Goal: Information Seeking & Learning: Learn about a topic

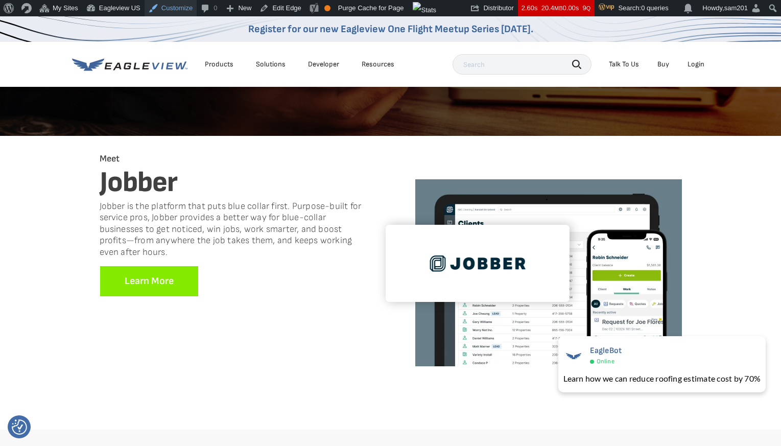
scroll to position [128, 0]
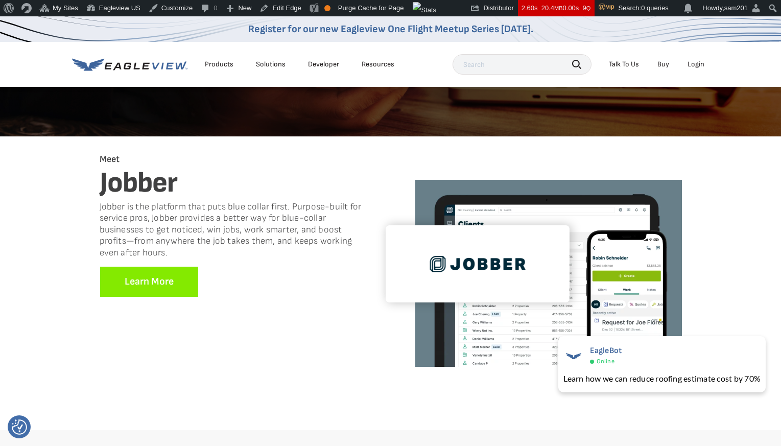
click at [480, 130] on div "EagleView Edge™" at bounding box center [390, 47] width 781 height 179
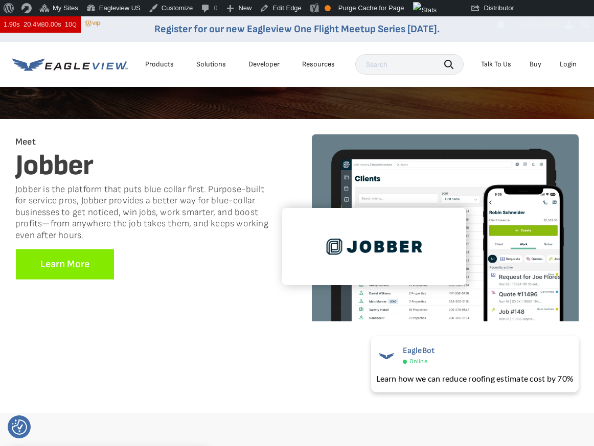
scroll to position [148, 0]
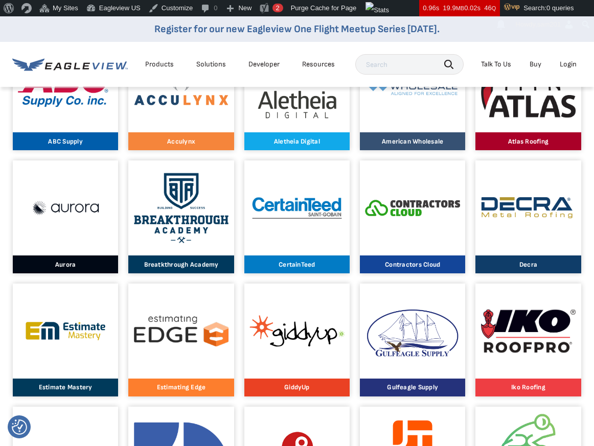
click at [176, 326] on img at bounding box center [181, 330] width 95 height 31
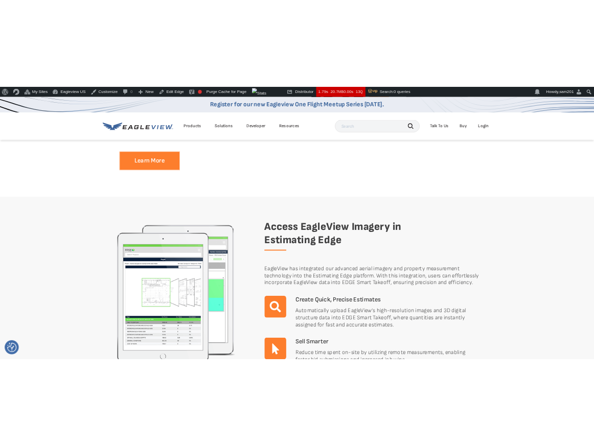
scroll to position [537, 0]
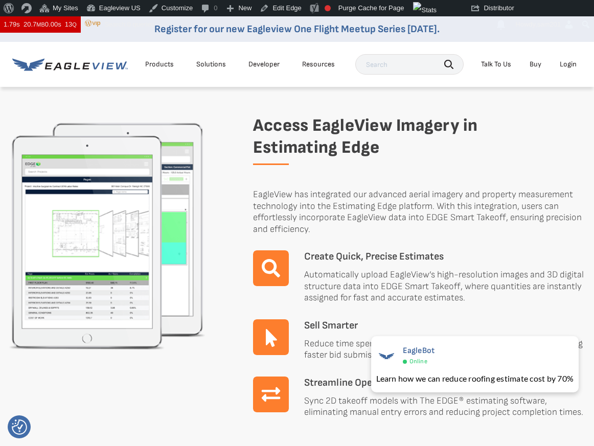
click at [454, 217] on p "EagleView has integrated our advanced aerial imagery and property measurement t…" at bounding box center [419, 212] width 333 height 46
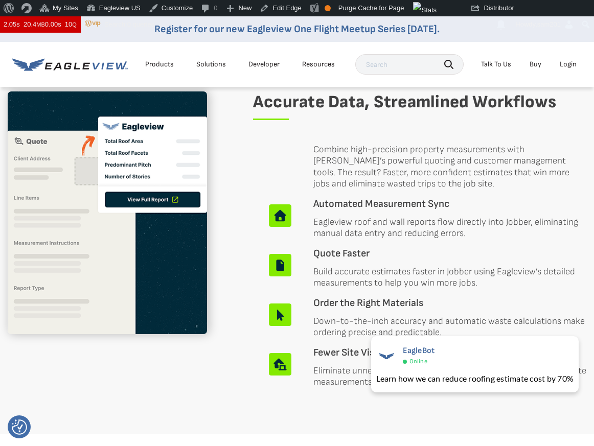
scroll to position [459, 0]
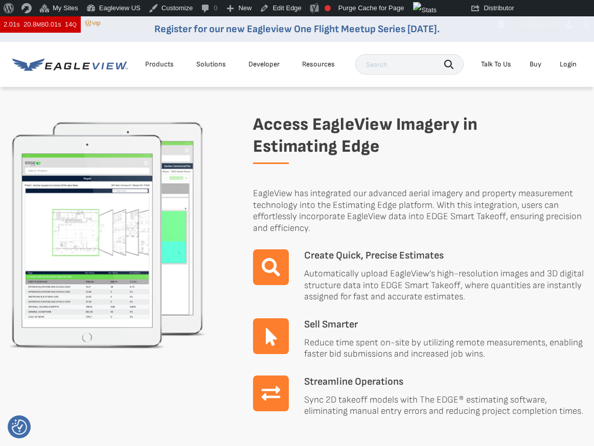
scroll to position [537, 0]
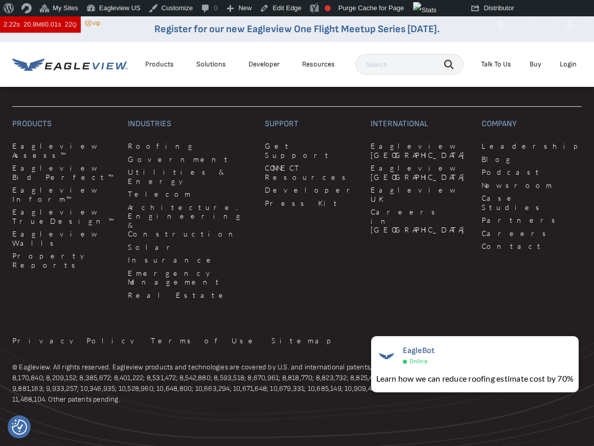
scroll to position [1728, 0]
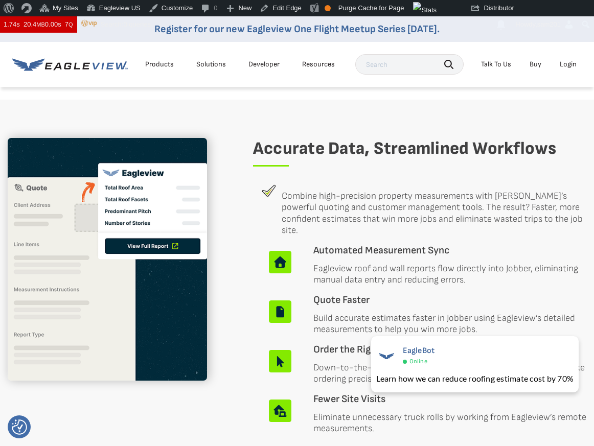
click at [345, 213] on p "Combine high-precision property measurements with [PERSON_NAME]’s powerful quot…" at bounding box center [434, 214] width 305 height 46
click at [356, 216] on p "Combine high-precision property measurements with [PERSON_NAME]’s powerful quot…" at bounding box center [434, 214] width 305 height 46
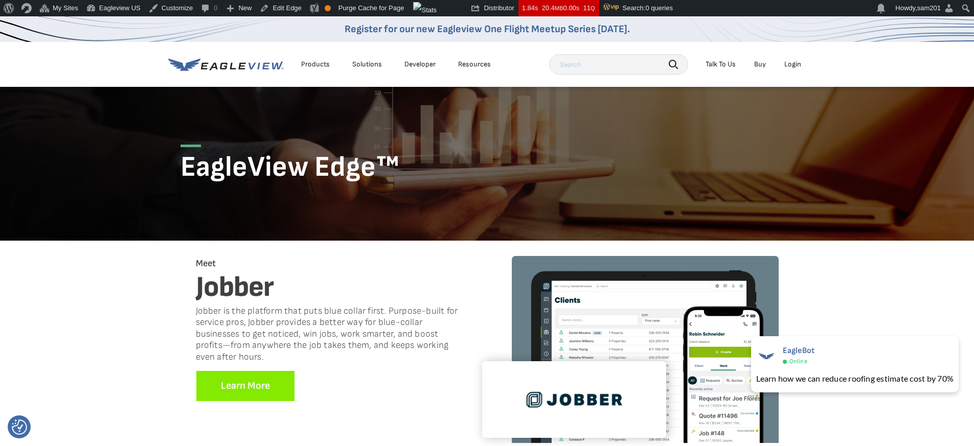
scroll to position [13, 0]
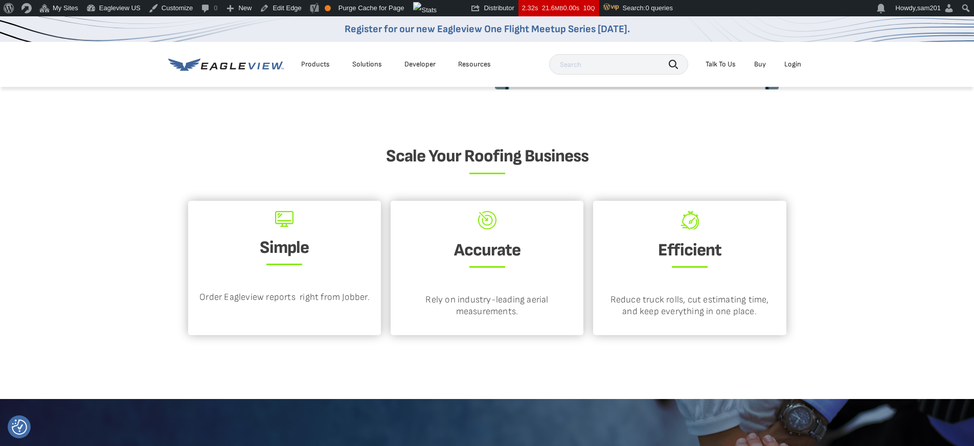
scroll to position [1057, 0]
